Goal: Find contact information: Find contact information

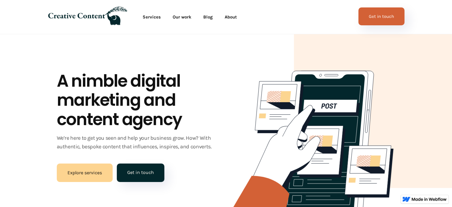
click at [373, 13] on link "Get in touch" at bounding box center [381, 16] width 46 height 18
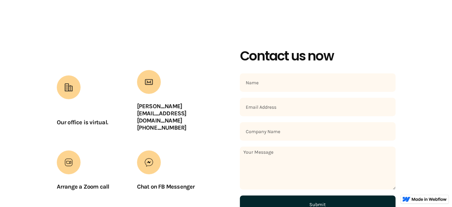
scroll to position [270, 0]
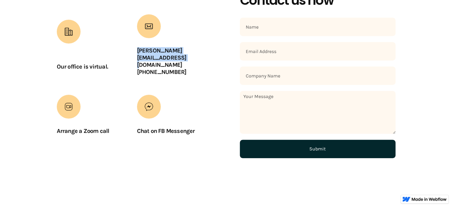
drag, startPoint x: 213, startPoint y: 58, endPoint x: 132, endPoint y: 56, distance: 81.1
click at [132, 56] on div "Our office is virtual. [PERSON_NAME][EMAIL_ADDRESS][DOMAIN_NAME] ‍ [PHONE_NUMBE…" at bounding box center [226, 78] width 339 height 170
copy strong "[PERSON_NAME][EMAIL_ADDRESS][DOMAIN_NAME]"
